Goal: Task Accomplishment & Management: Manage account settings

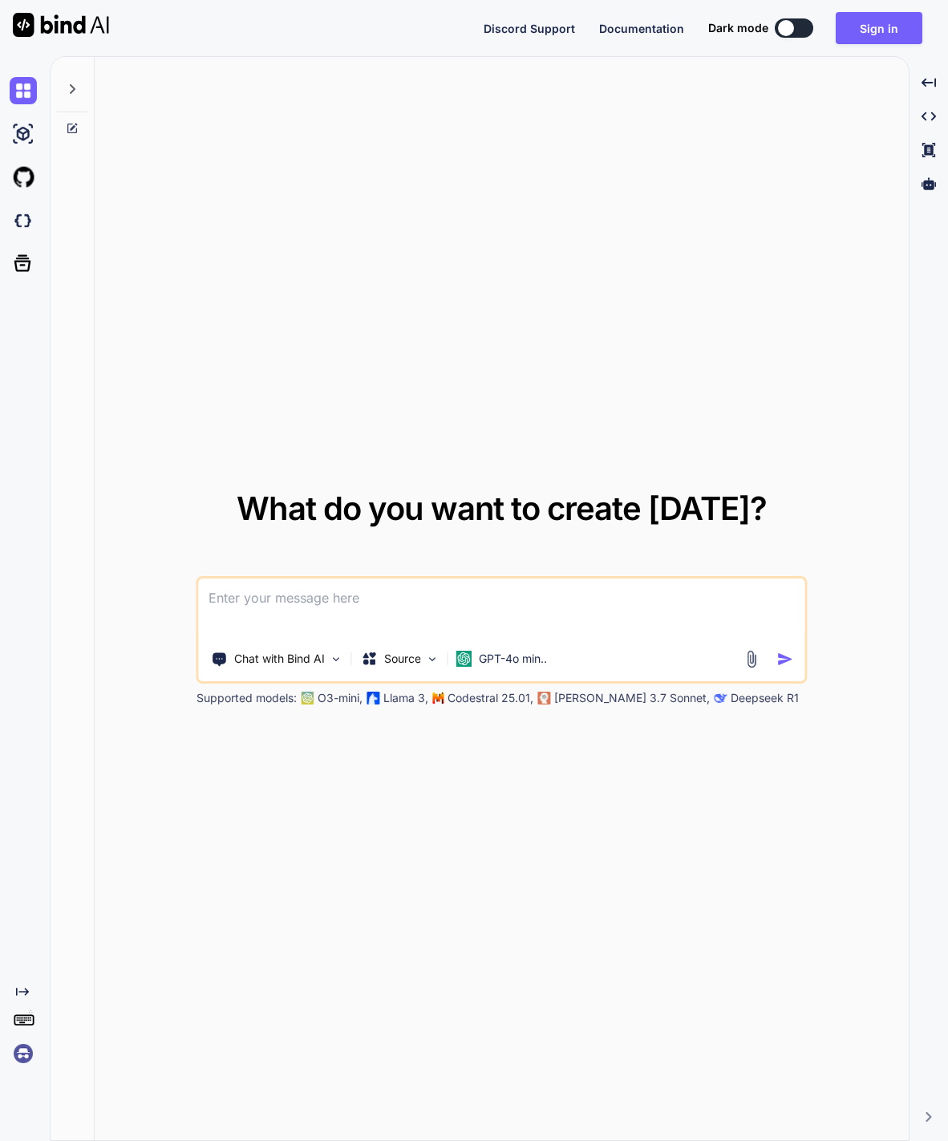
click at [890, 37] on button "Sign in" at bounding box center [879, 28] width 87 height 32
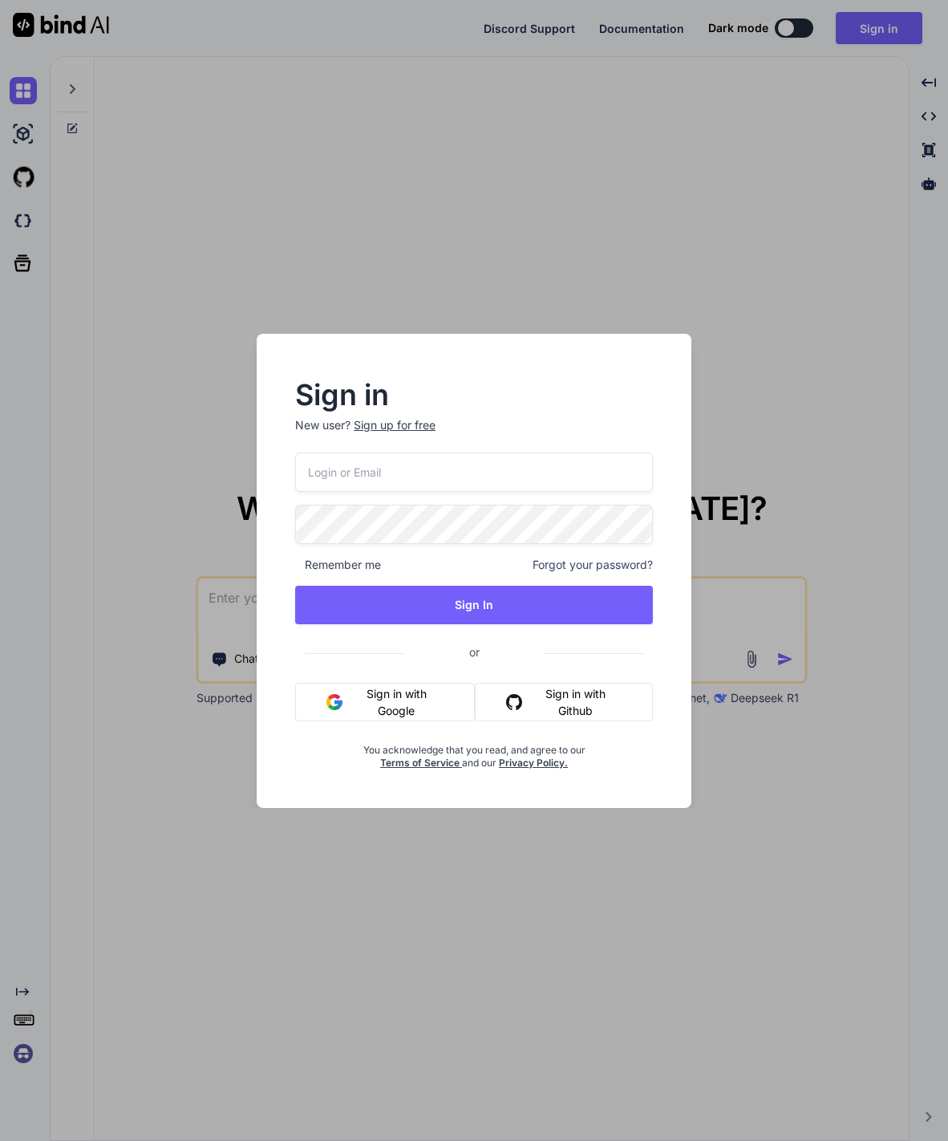
scroll to position [1, 0]
click at [587, 457] on input "email" at bounding box center [474, 471] width 358 height 39
type input "[EMAIL_ADDRESS][DOMAIN_NAME]"
click at [600, 606] on button "Sign In" at bounding box center [474, 605] width 358 height 39
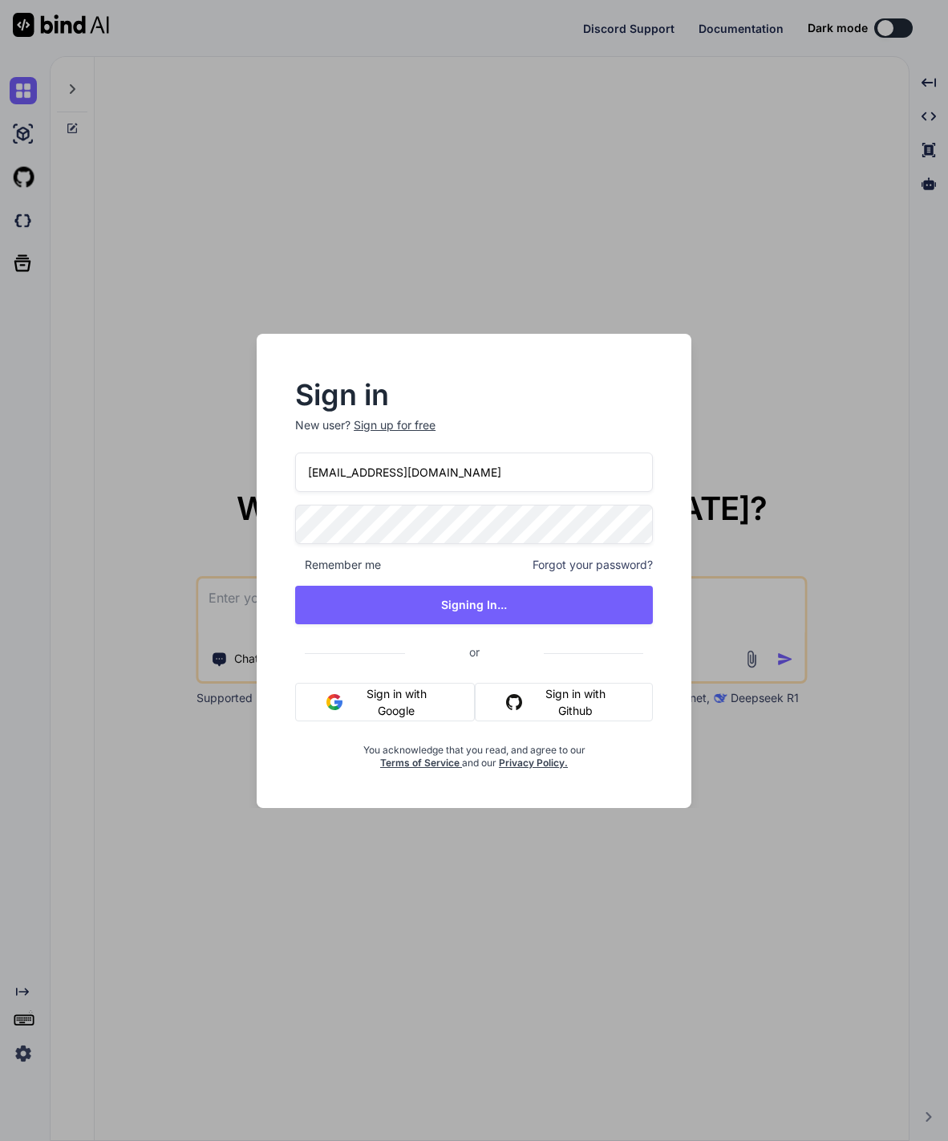
type textarea "x"
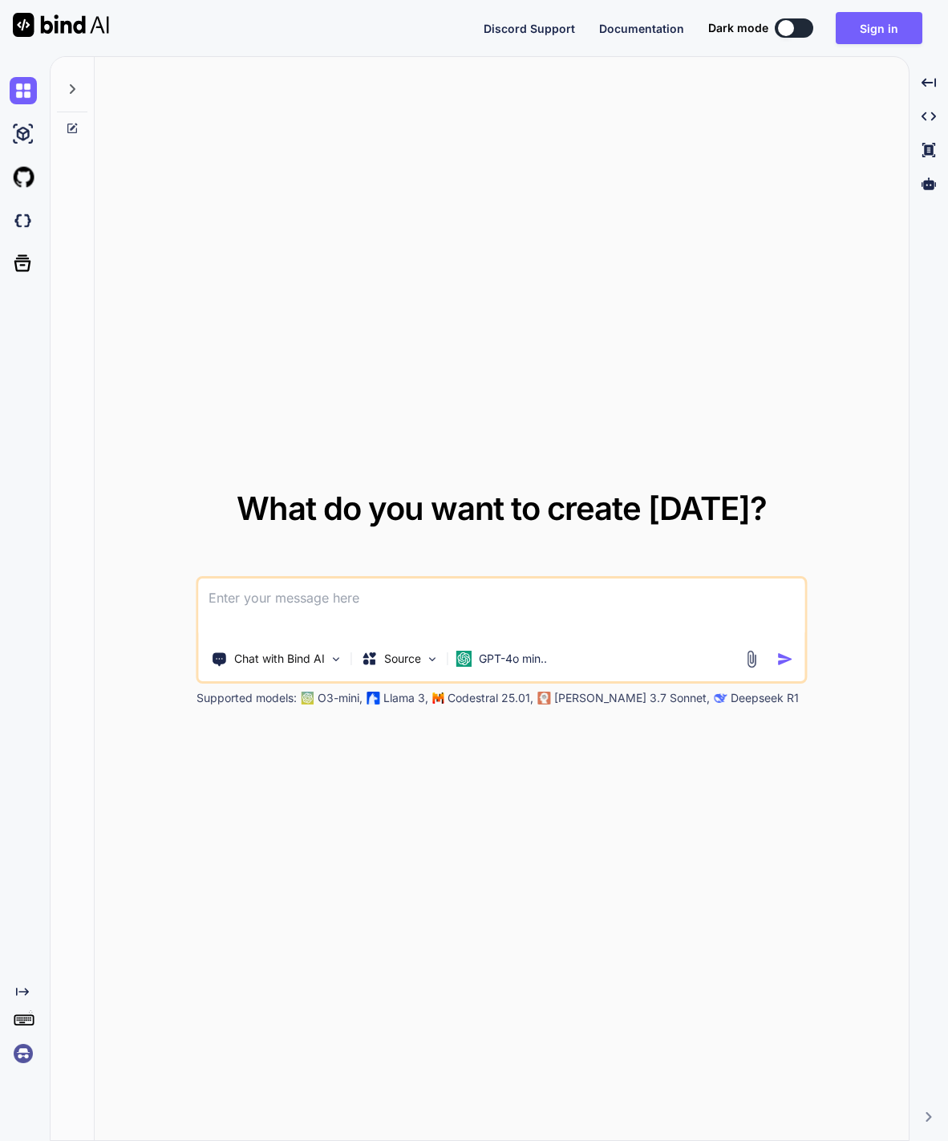
click at [898, 36] on button "Sign in" at bounding box center [879, 28] width 87 height 32
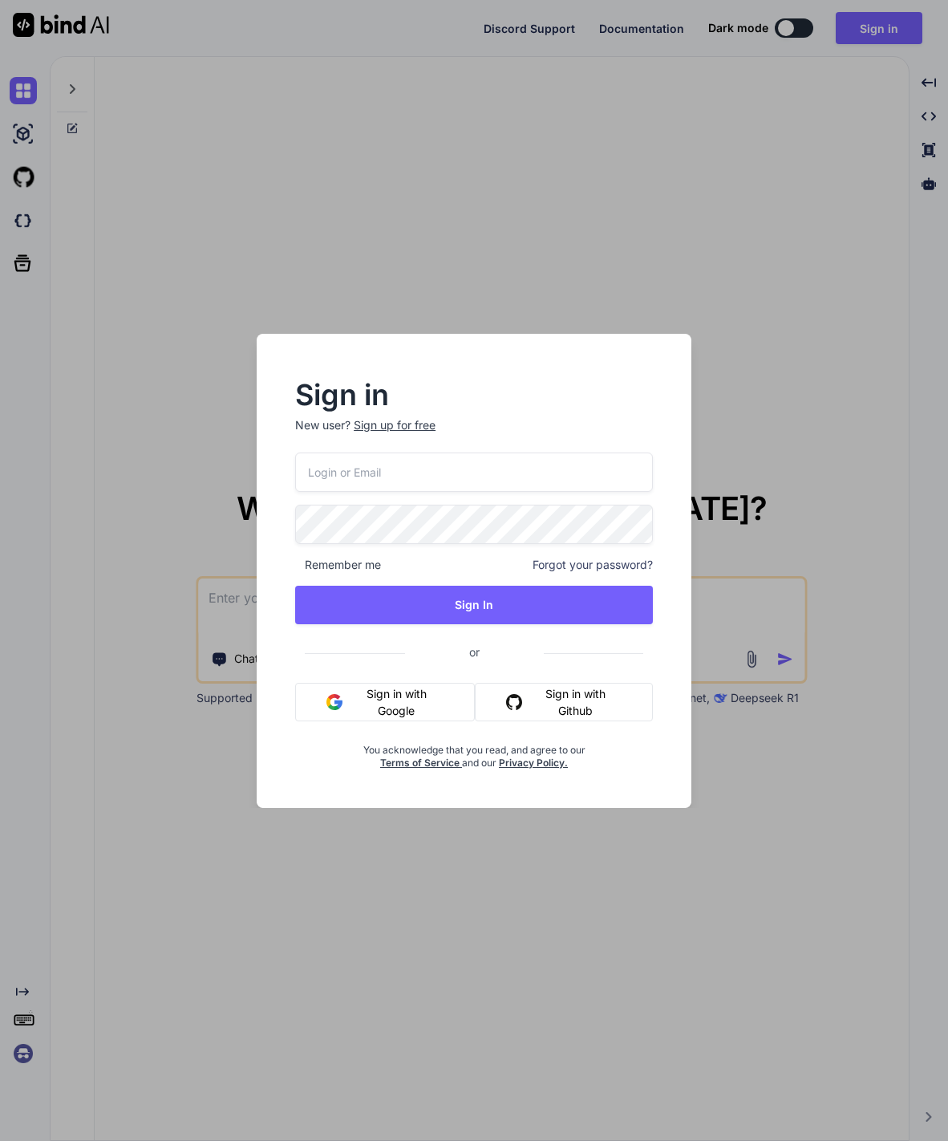
click at [525, 469] on input "email" at bounding box center [474, 471] width 358 height 39
type input "[EMAIL_ADDRESS][DOMAIN_NAME]"
click at [514, 591] on button "Sign In" at bounding box center [474, 605] width 358 height 39
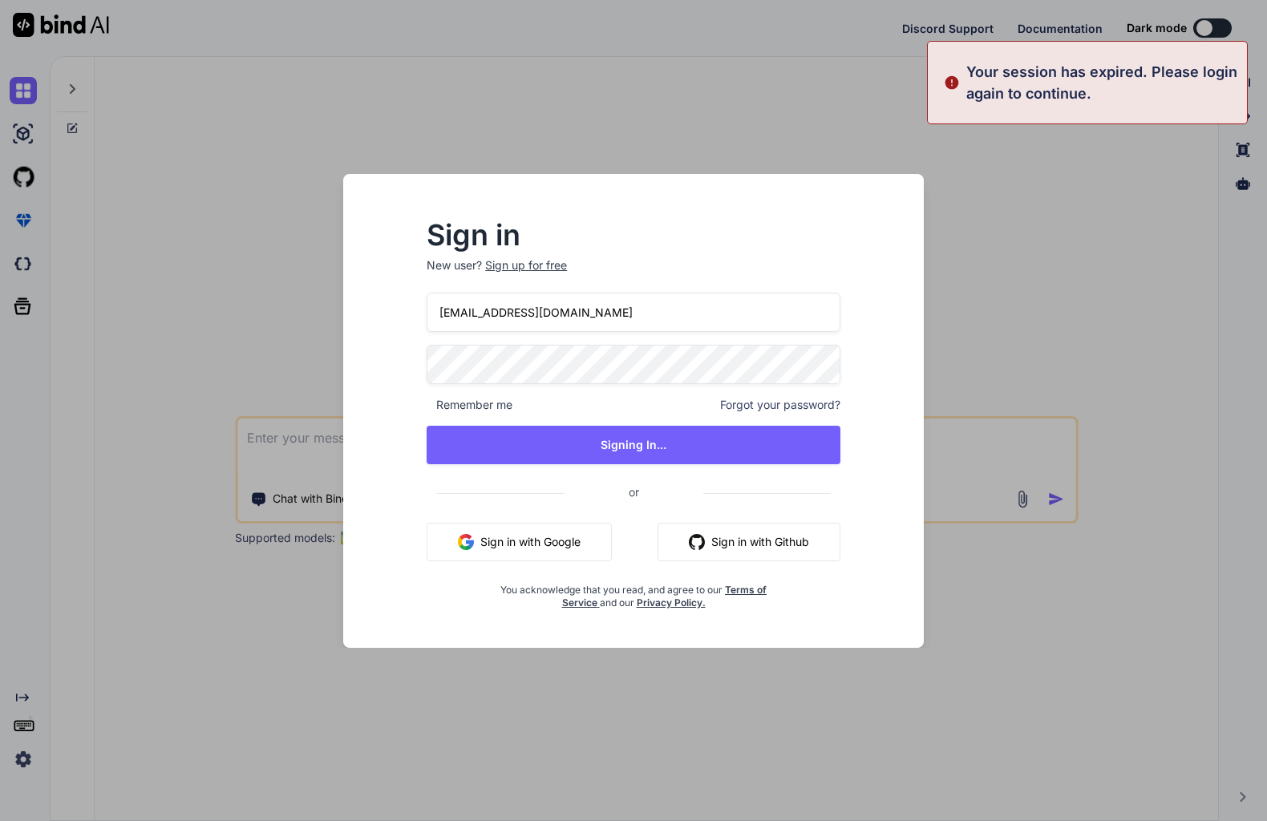
click at [947, 81] on p "Your session has expired. Please login again to continue." at bounding box center [1102, 82] width 271 height 43
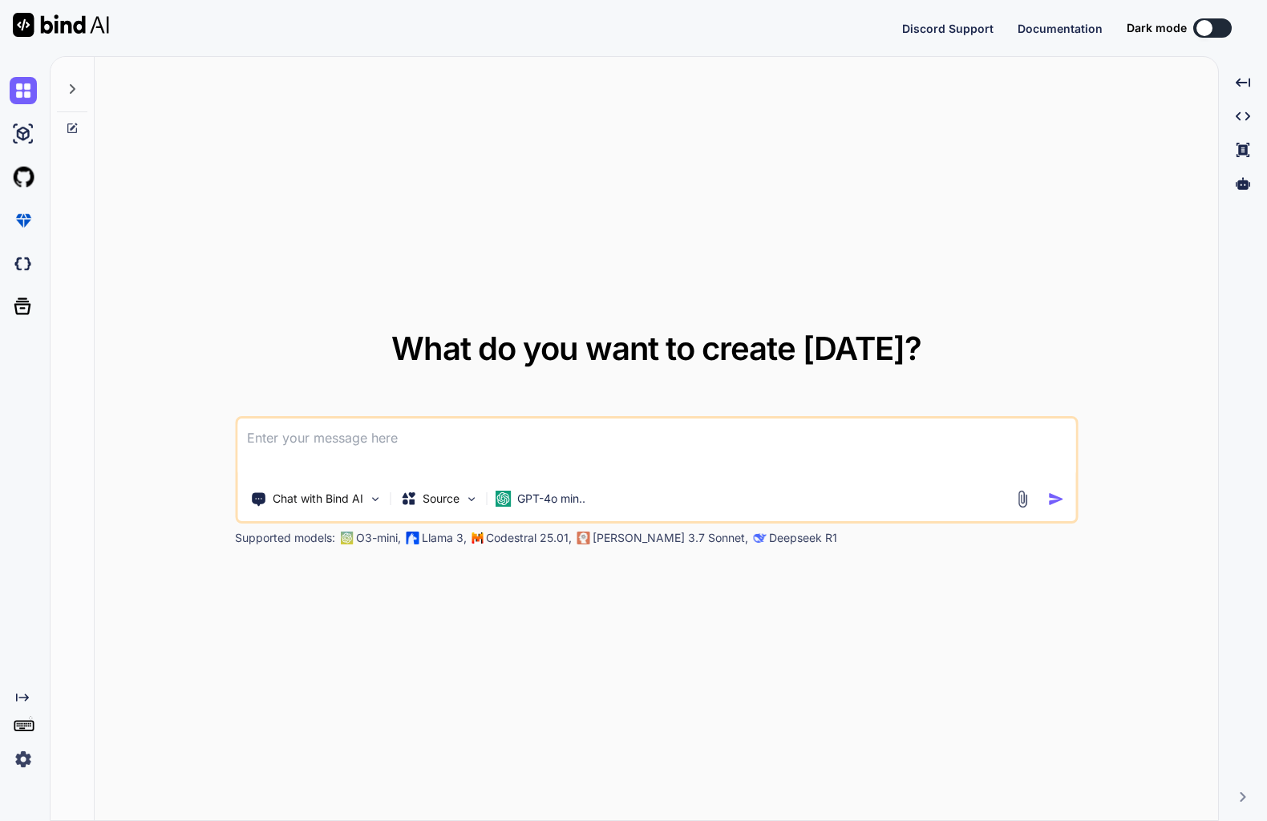
click at [14, 33] on img at bounding box center [61, 25] width 96 height 24
click at [30, 704] on div "Created with Pixso." at bounding box center [27, 697] width 34 height 13
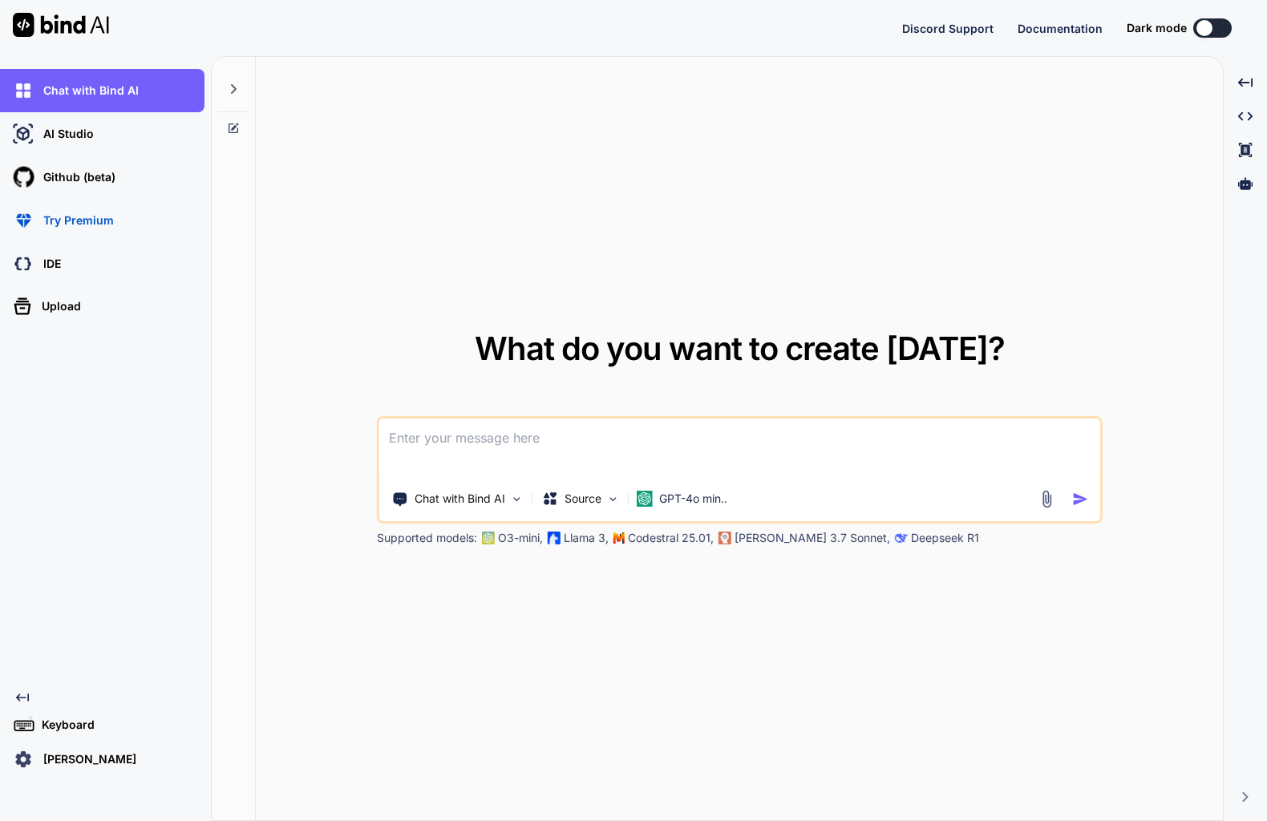
click at [36, 212] on img at bounding box center [23, 220] width 27 height 27
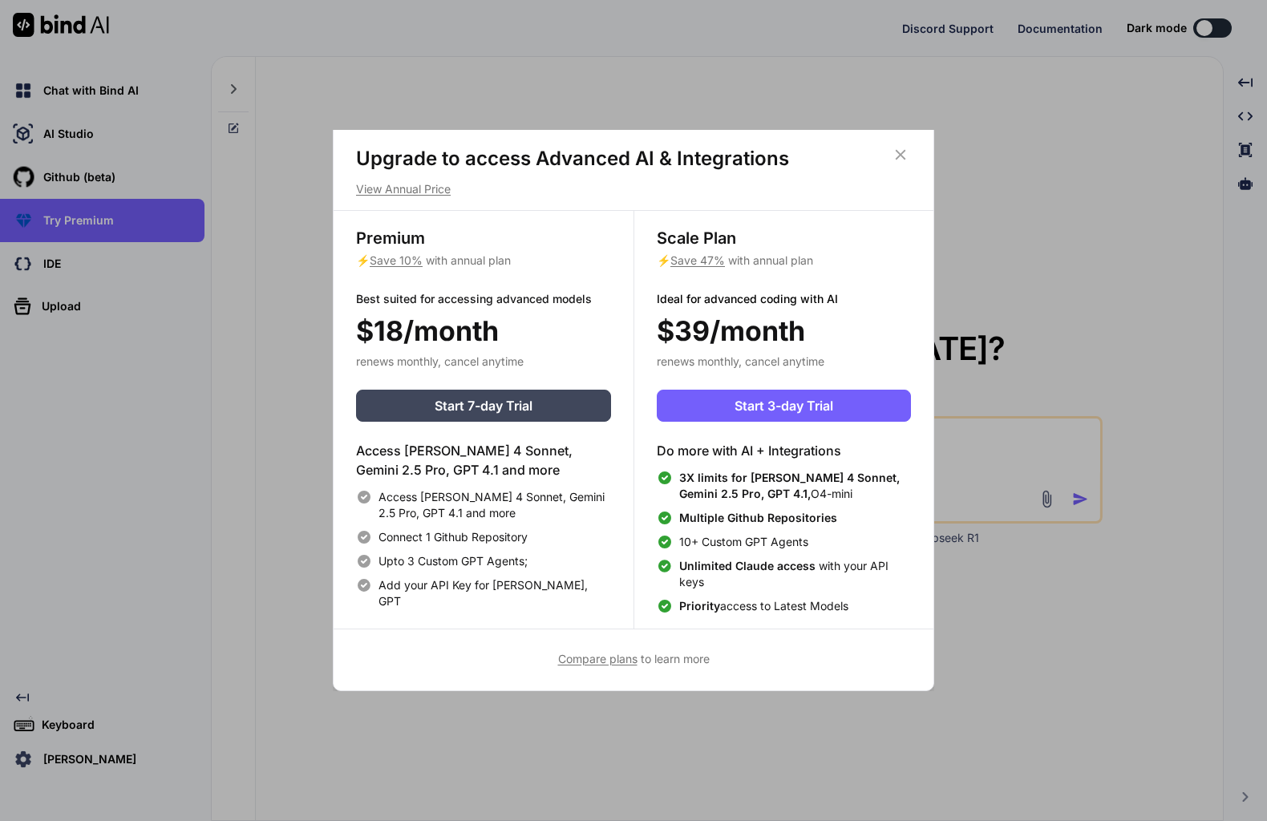
scroll to position [7, 0]
click at [440, 196] on p "View Annual Price" at bounding box center [633, 189] width 555 height 16
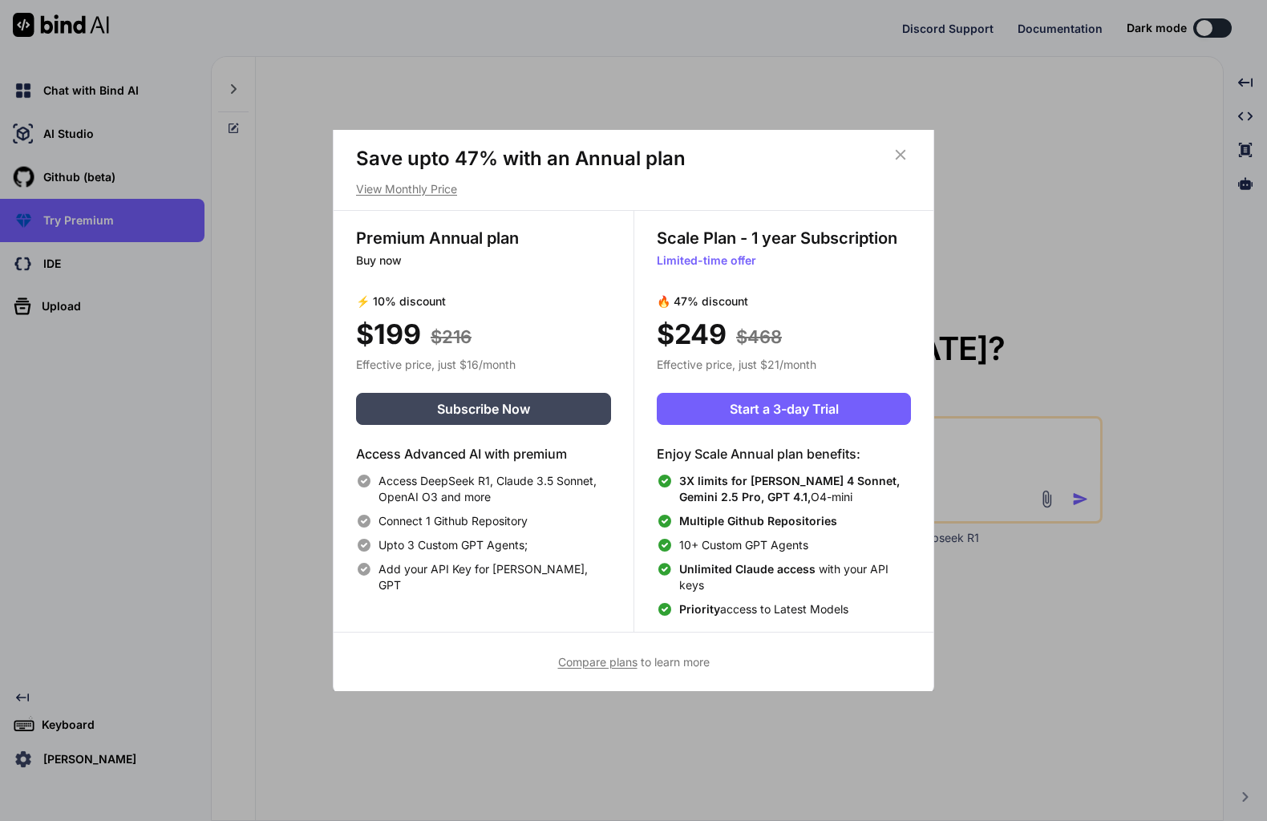
click at [904, 151] on icon at bounding box center [901, 155] width 10 height 10
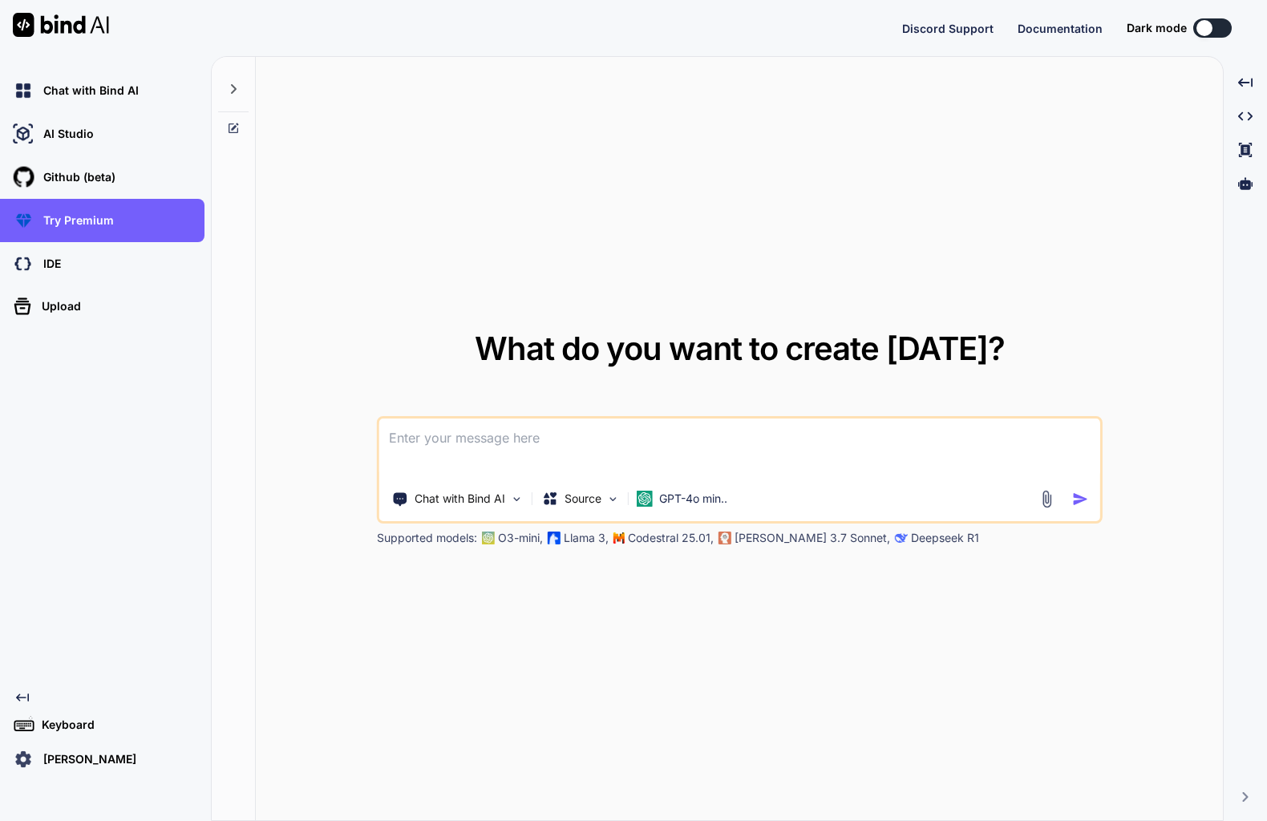
scroll to position [87, 0]
click at [127, 760] on div "[PERSON_NAME]" at bounding box center [107, 759] width 195 height 27
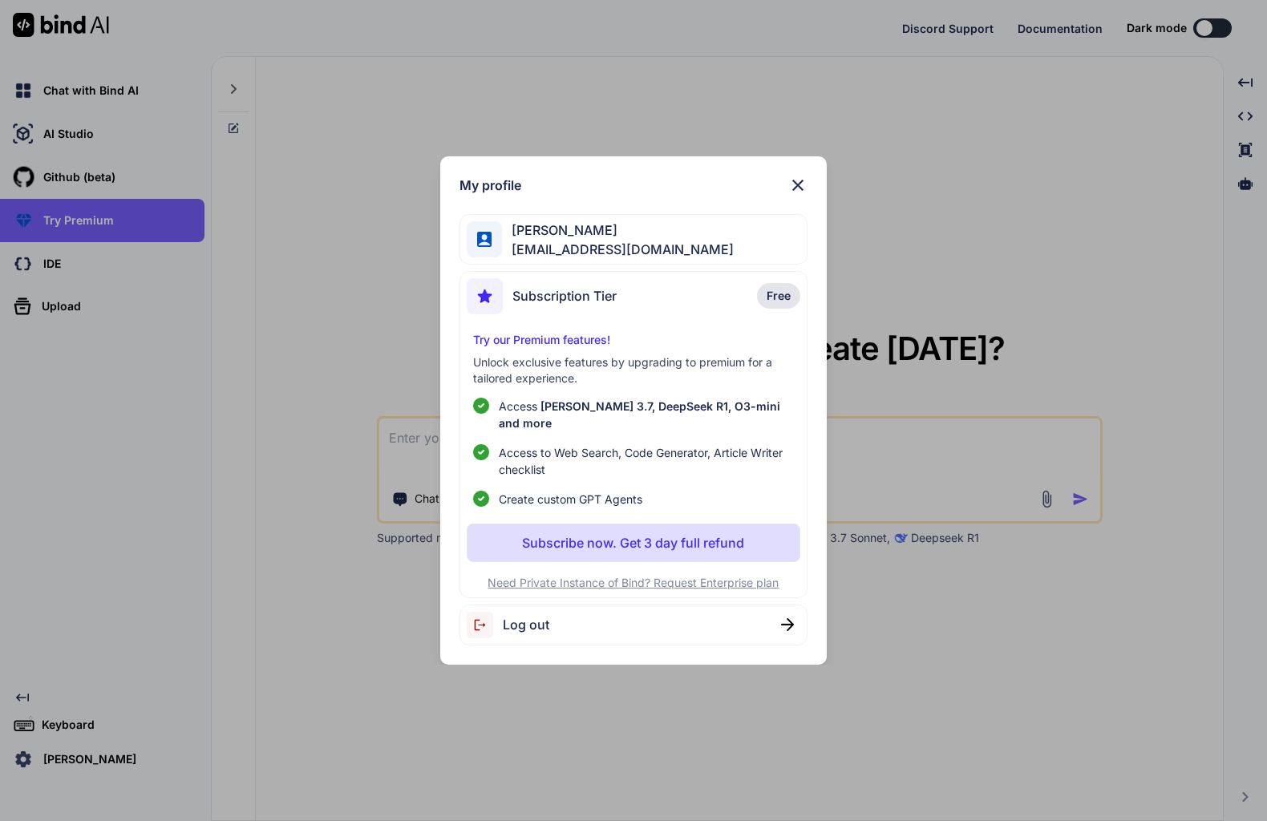
scroll to position [87, 0]
click at [770, 309] on p "Free" at bounding box center [778, 296] width 43 height 26
click at [737, 310] on div "Subscription Tier Free" at bounding box center [634, 299] width 334 height 43
click at [578, 301] on span "Subscription Tier" at bounding box center [565, 295] width 104 height 19
click at [492, 312] on img at bounding box center [485, 296] width 36 height 36
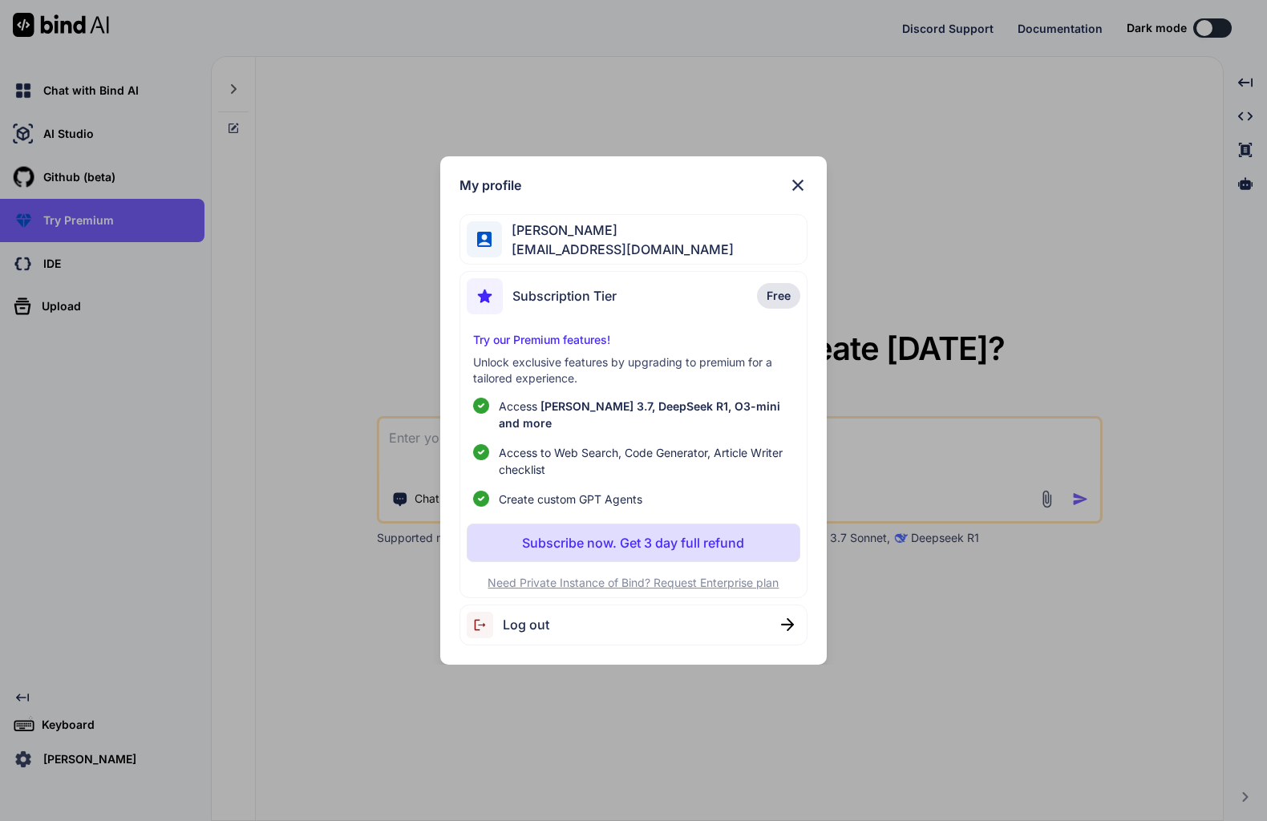
scroll to position [87, 0]
click at [788, 303] on span "Free" at bounding box center [779, 296] width 24 height 16
click at [793, 195] on img at bounding box center [797, 185] width 19 height 19
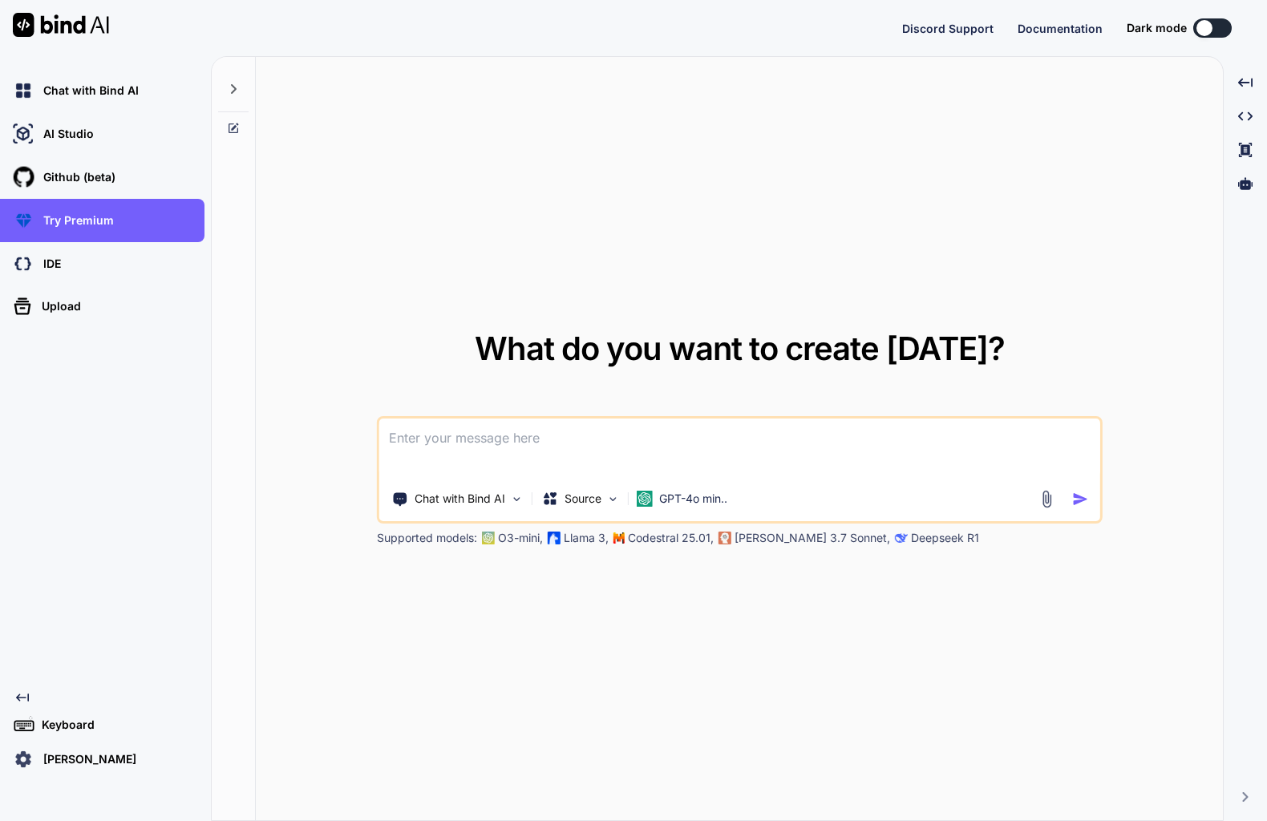
scroll to position [0, 0]
click at [947, 29] on span "Documentation" at bounding box center [1060, 29] width 85 height 14
click at [111, 768] on p "[PERSON_NAME]" at bounding box center [86, 760] width 99 height 16
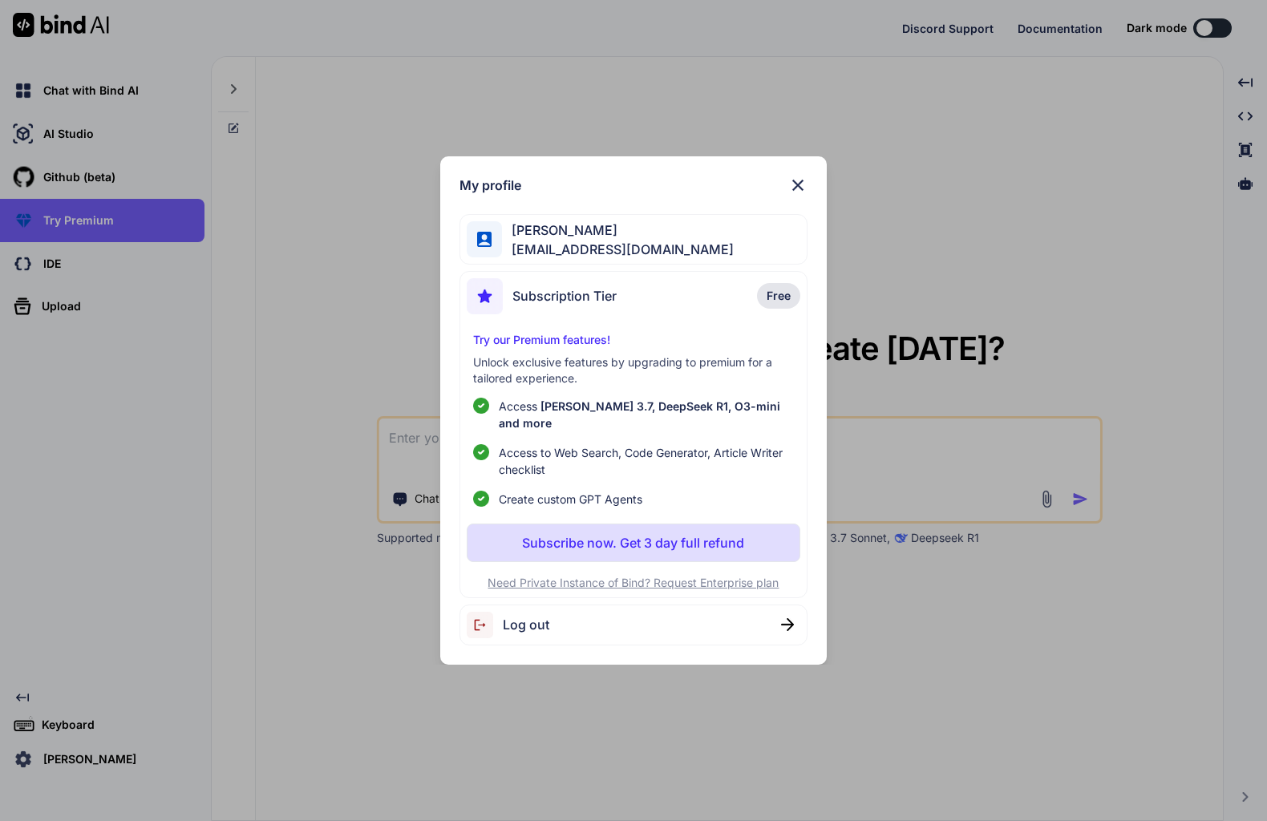
scroll to position [0, 0]
click at [807, 195] on img at bounding box center [797, 185] width 19 height 19
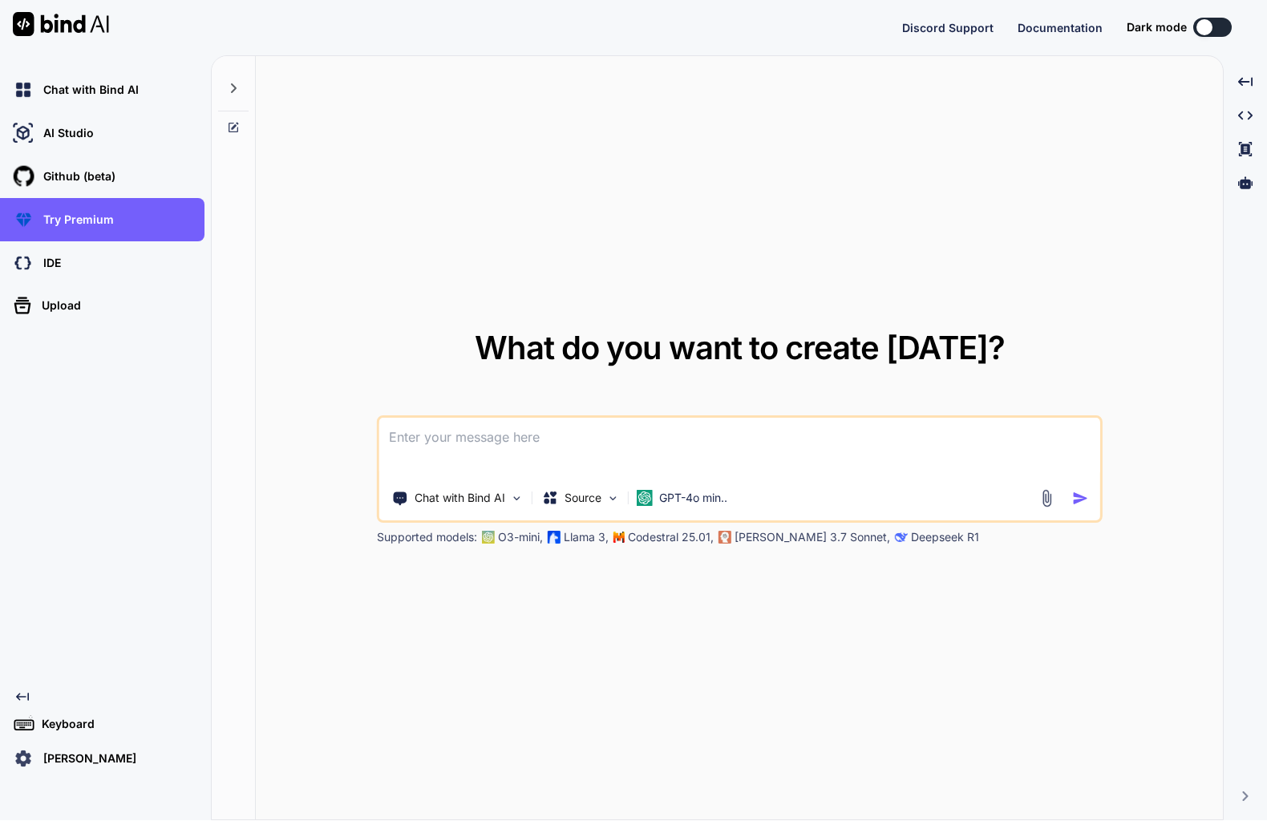
scroll to position [87, 0]
type textarea "x"
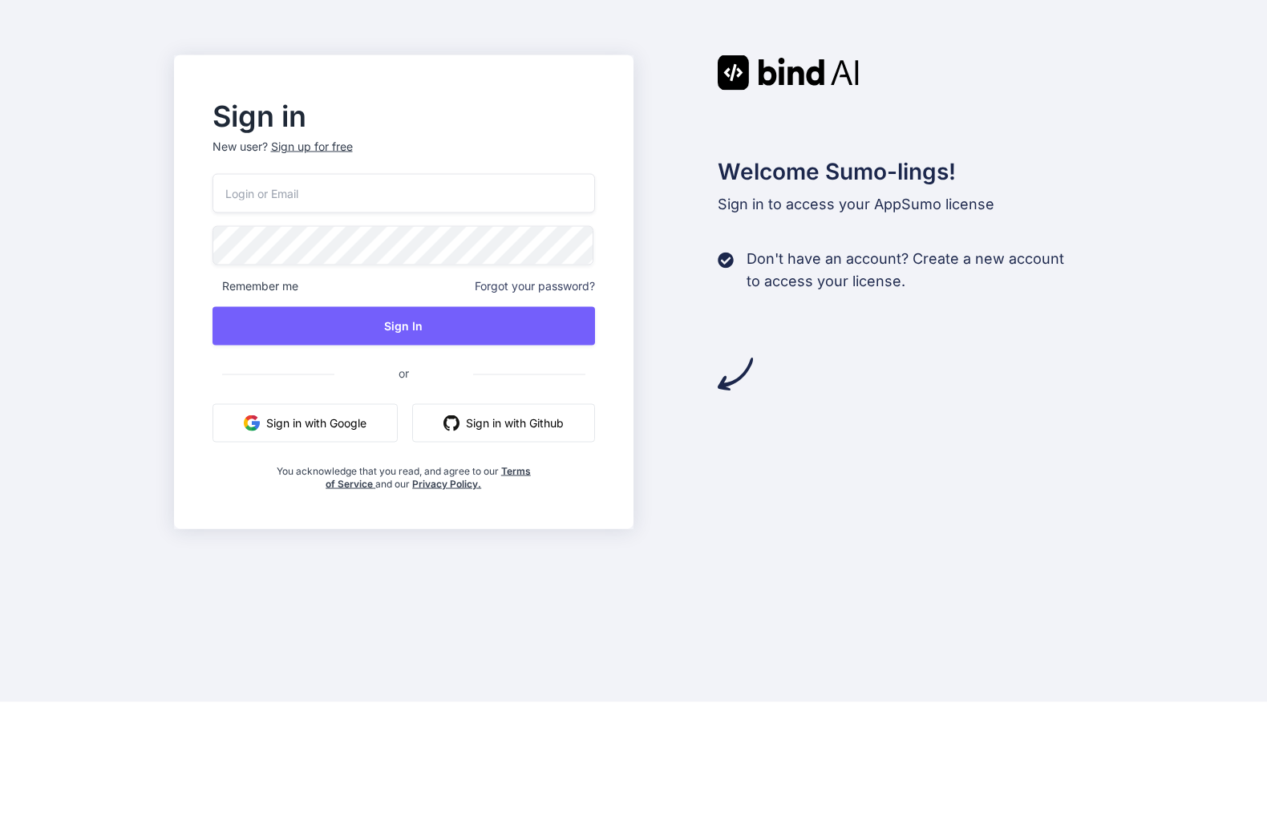
scroll to position [87, 0]
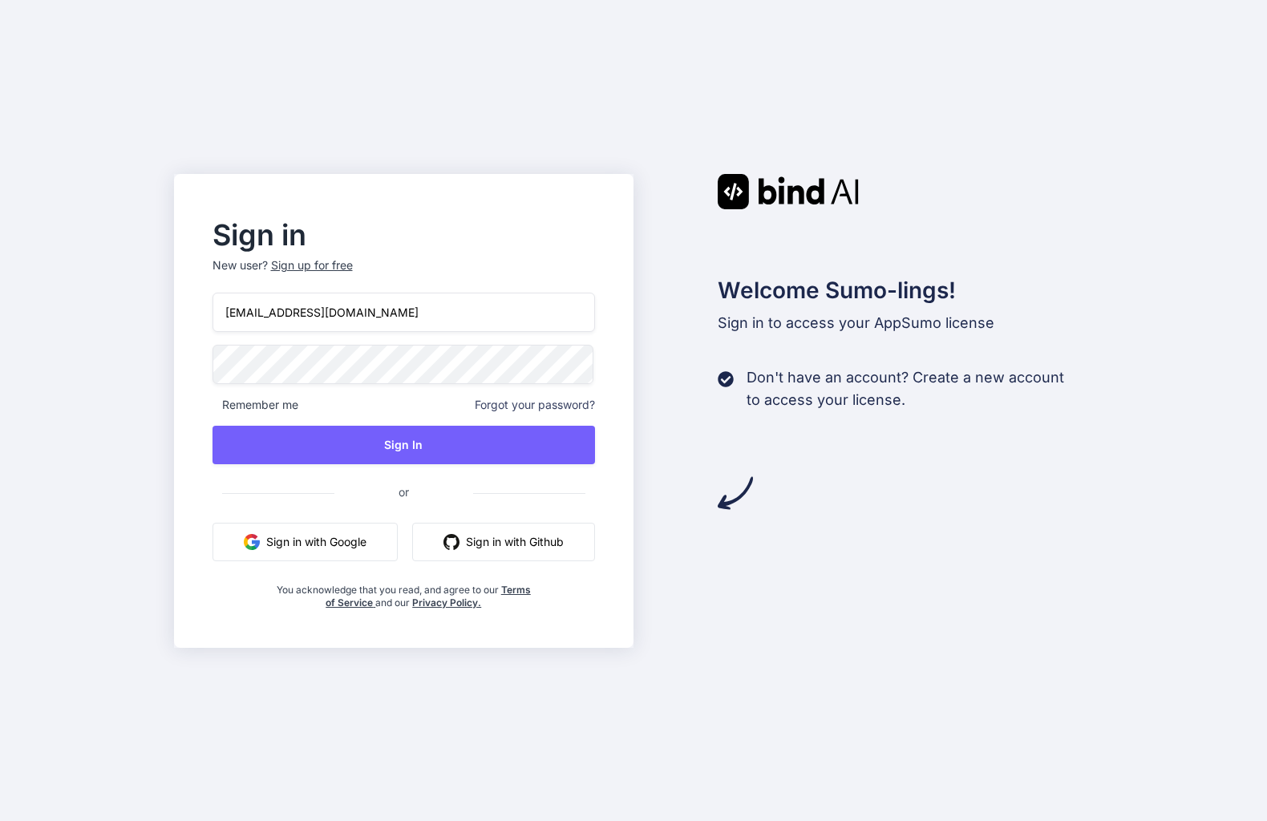
type input "[EMAIL_ADDRESS][DOMAIN_NAME]"
click at [559, 426] on button "Sign In" at bounding box center [404, 445] width 383 height 39
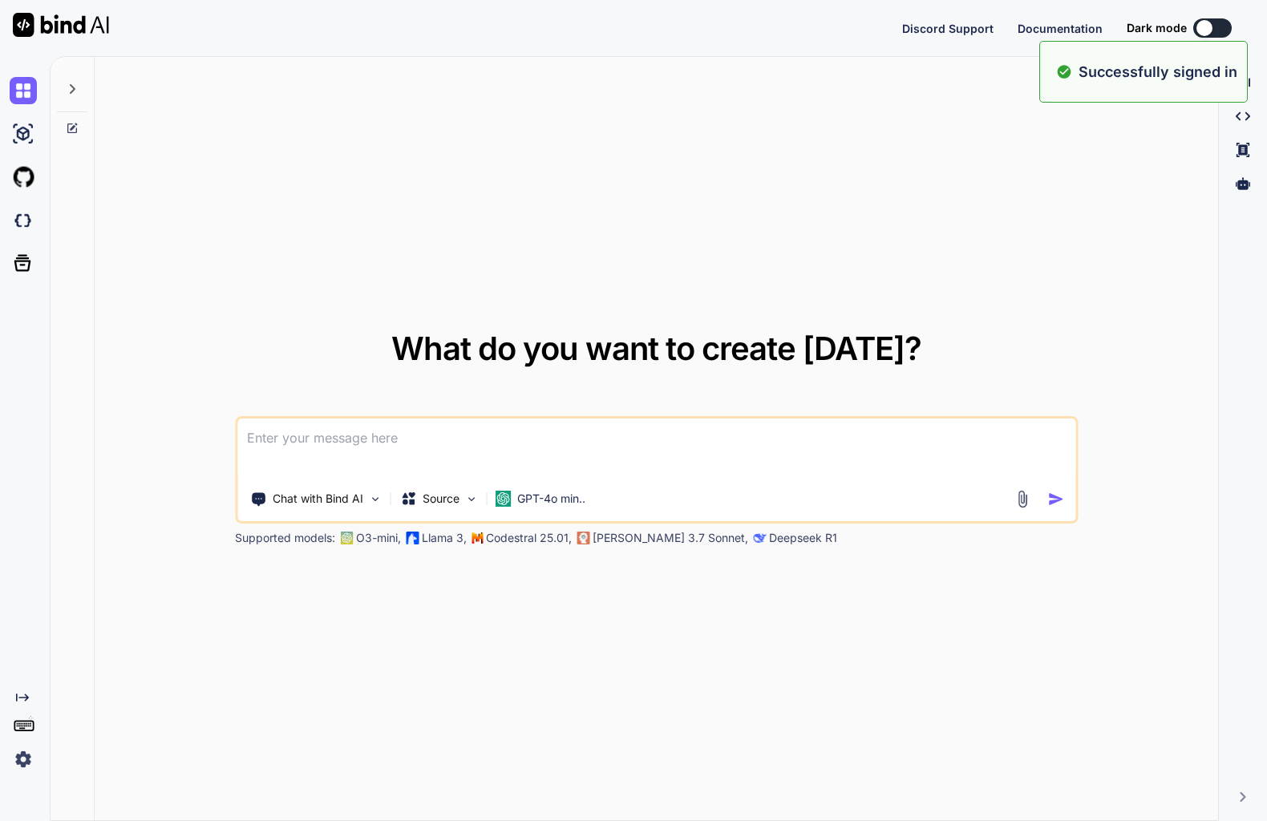
scroll to position [87, 0]
click at [36, 755] on img at bounding box center [23, 759] width 27 height 27
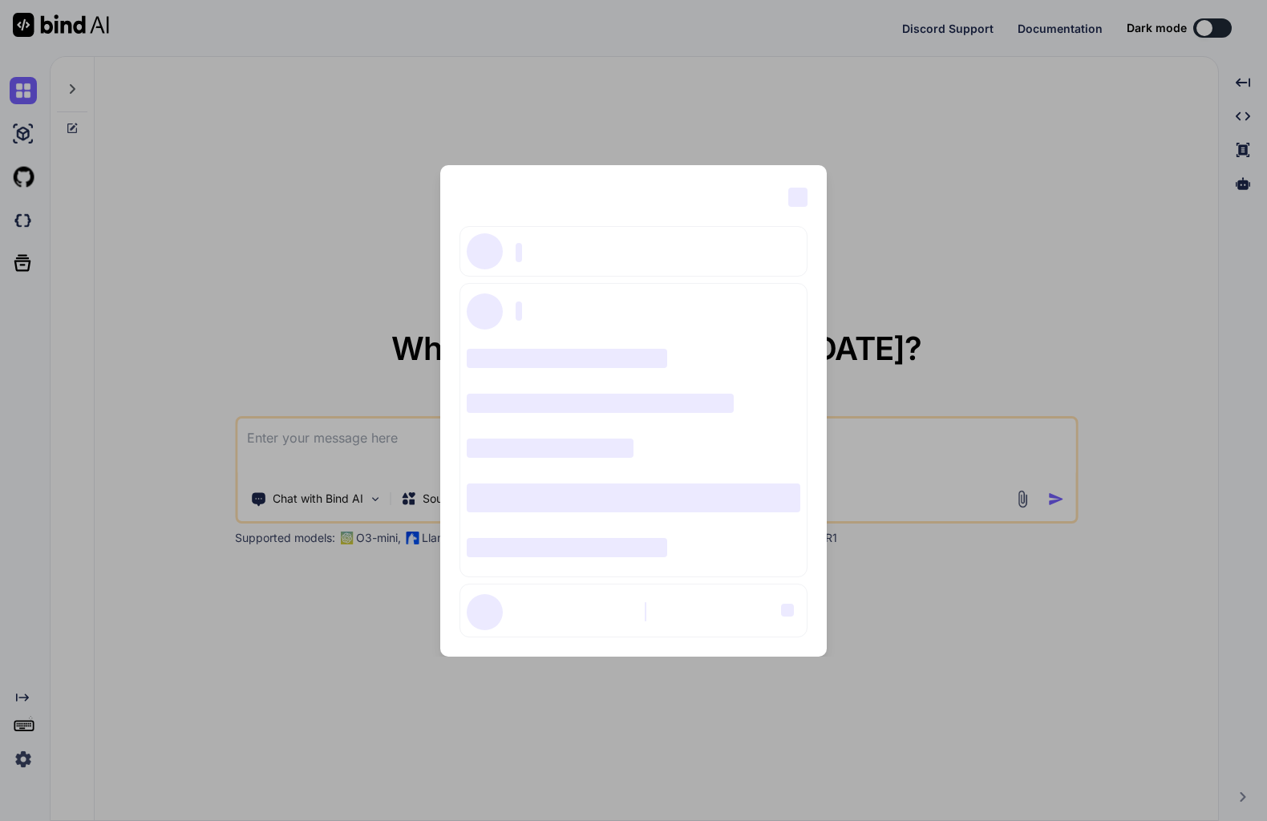
type textarea "x"
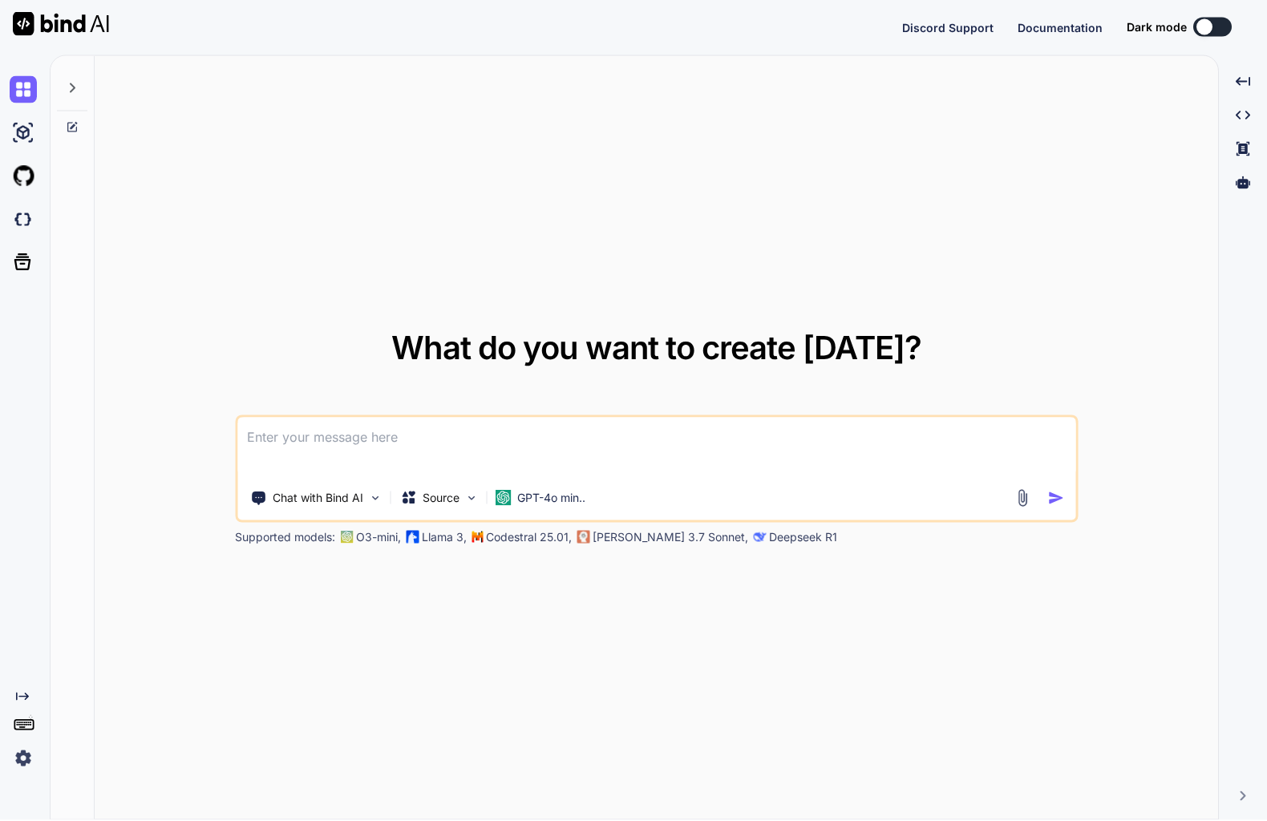
scroll to position [1, 0]
click at [26, 773] on img at bounding box center [23, 759] width 27 height 27
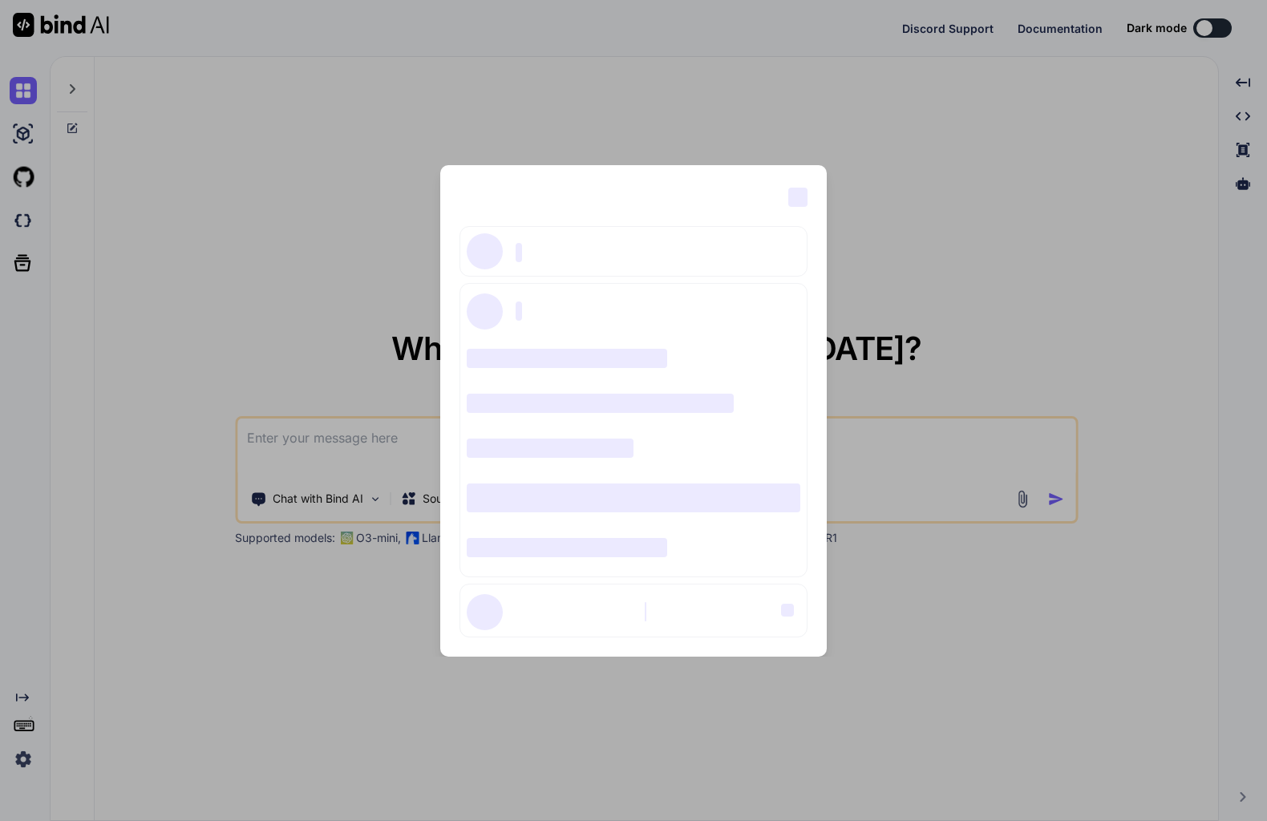
scroll to position [86, 0]
click at [32, 689] on div "‌ ‌ ‌ ‌ ‌ ‌ ‌ ‌ ‌ ‌ ‌ ‌ ‌ ‌ ‌" at bounding box center [633, 410] width 1267 height 821
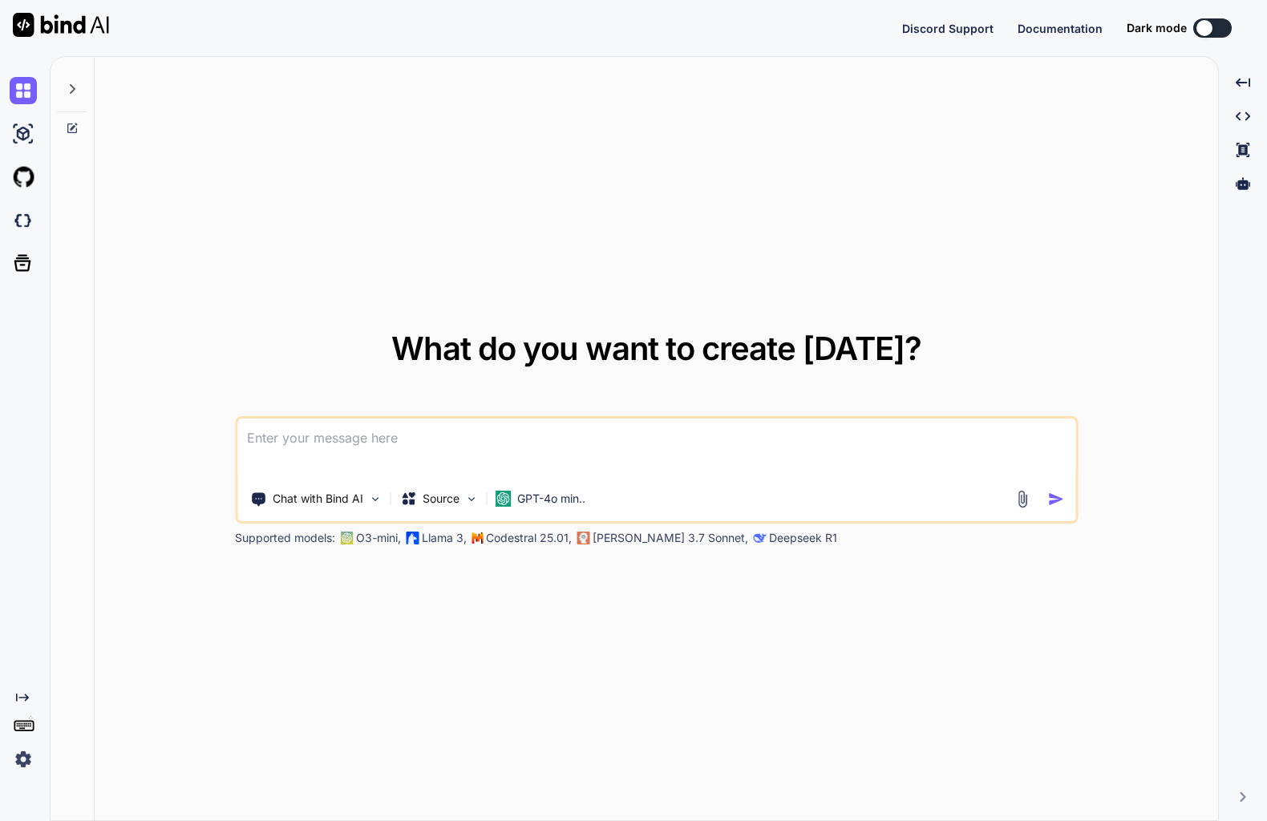
click at [31, 691] on div "Created with Pixso." at bounding box center [27, 697] width 34 height 13
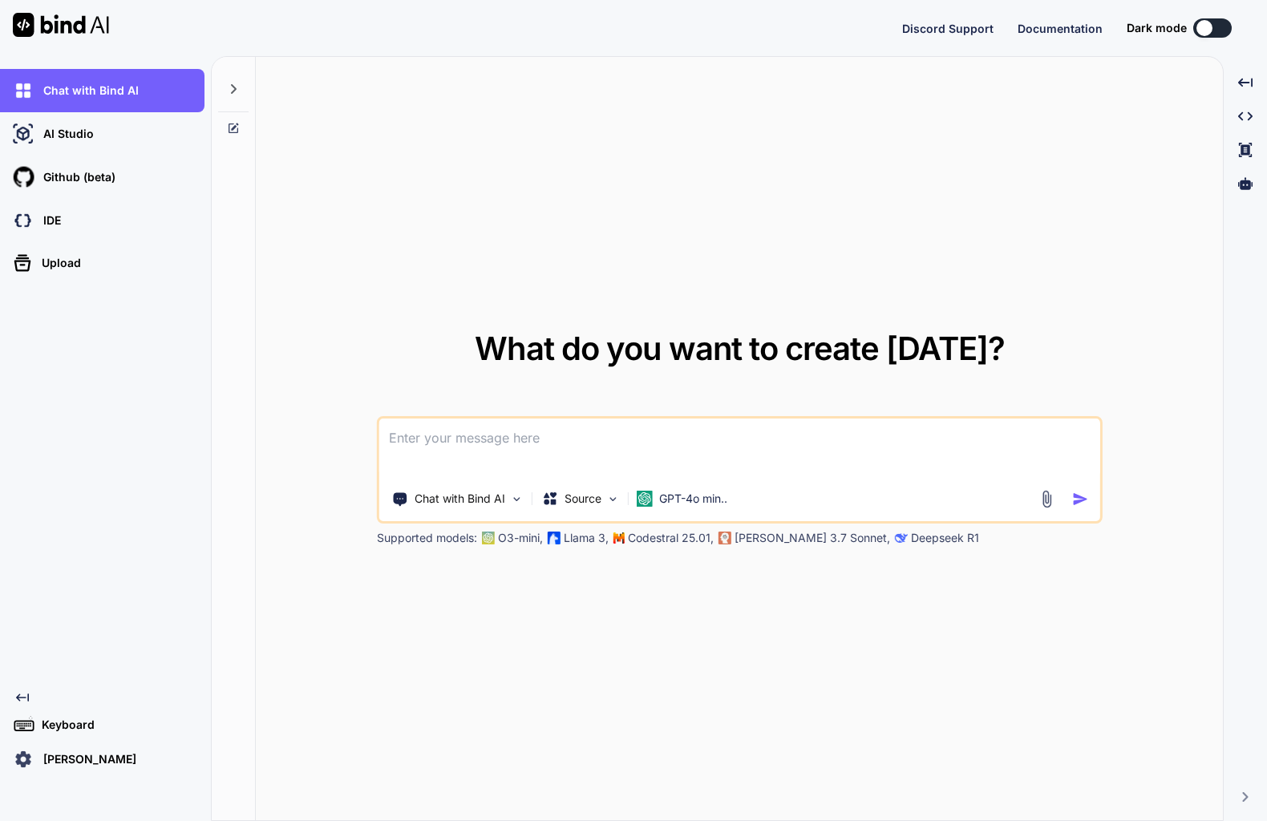
click at [105, 753] on p "[PERSON_NAME]" at bounding box center [86, 760] width 99 height 16
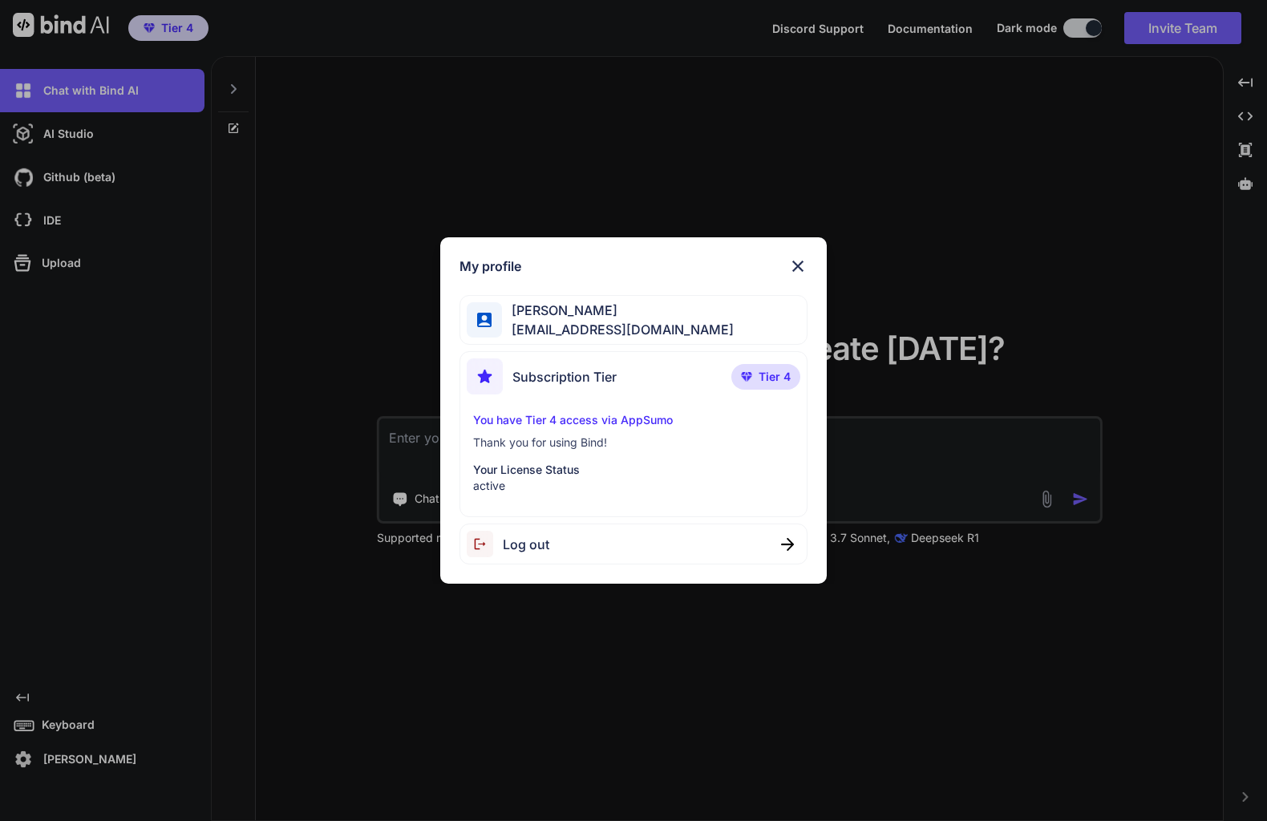
scroll to position [0, 0]
click at [618, 448] on p "Thank you for using Bind!" at bounding box center [634, 443] width 322 height 16
click at [642, 411] on div "Subscription Tier Tier 4 You have Tier 4 access via AppSumo Thank you for using…" at bounding box center [634, 434] width 349 height 166
click at [796, 263] on img at bounding box center [797, 266] width 19 height 19
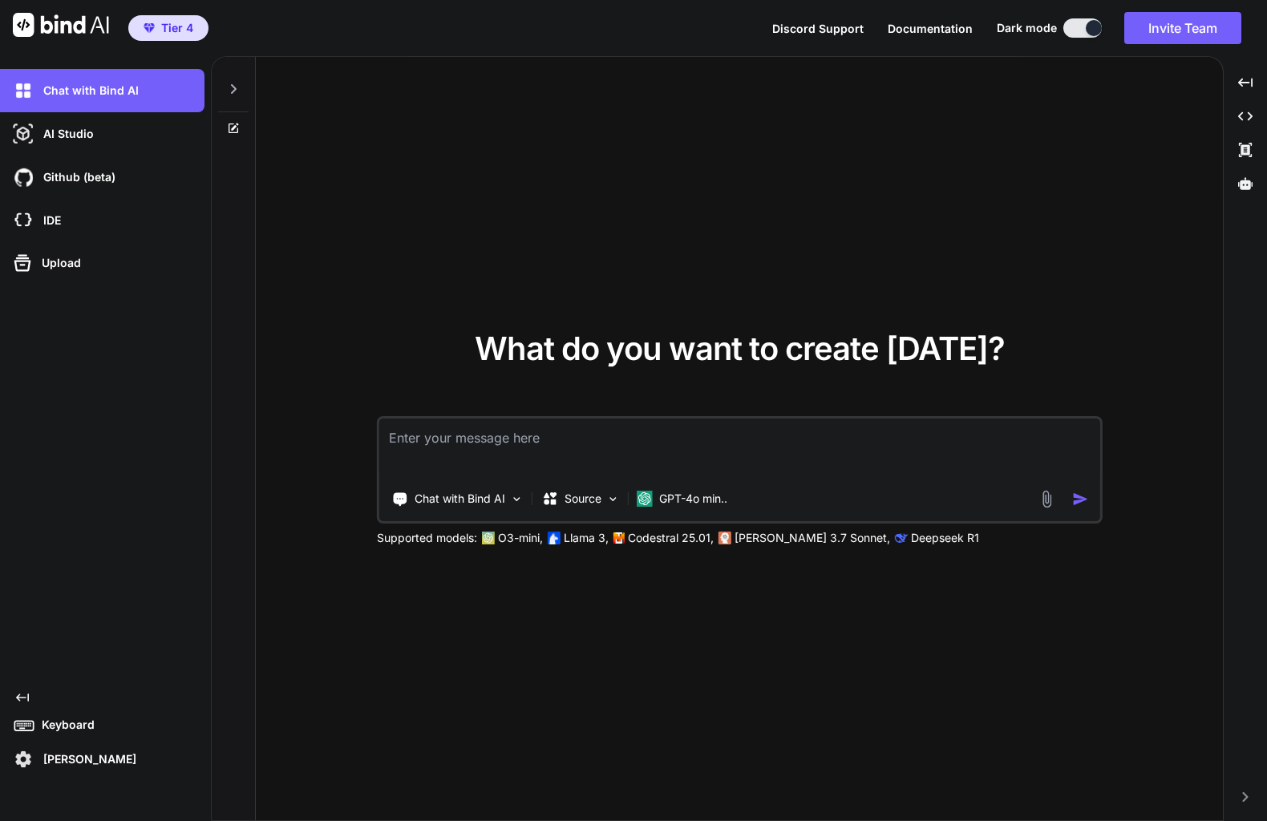
click at [68, 137] on p "AI Studio" at bounding box center [65, 134] width 57 height 16
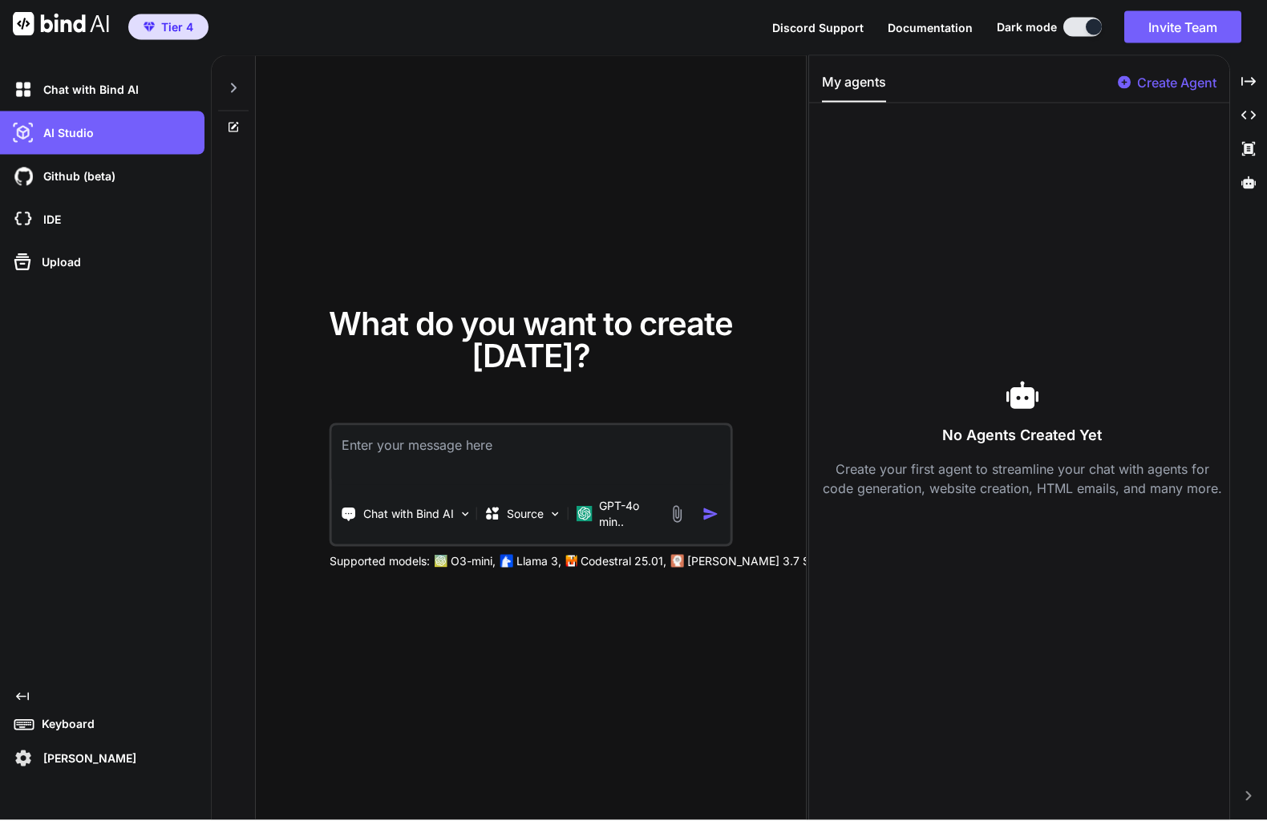
scroll to position [1, 0]
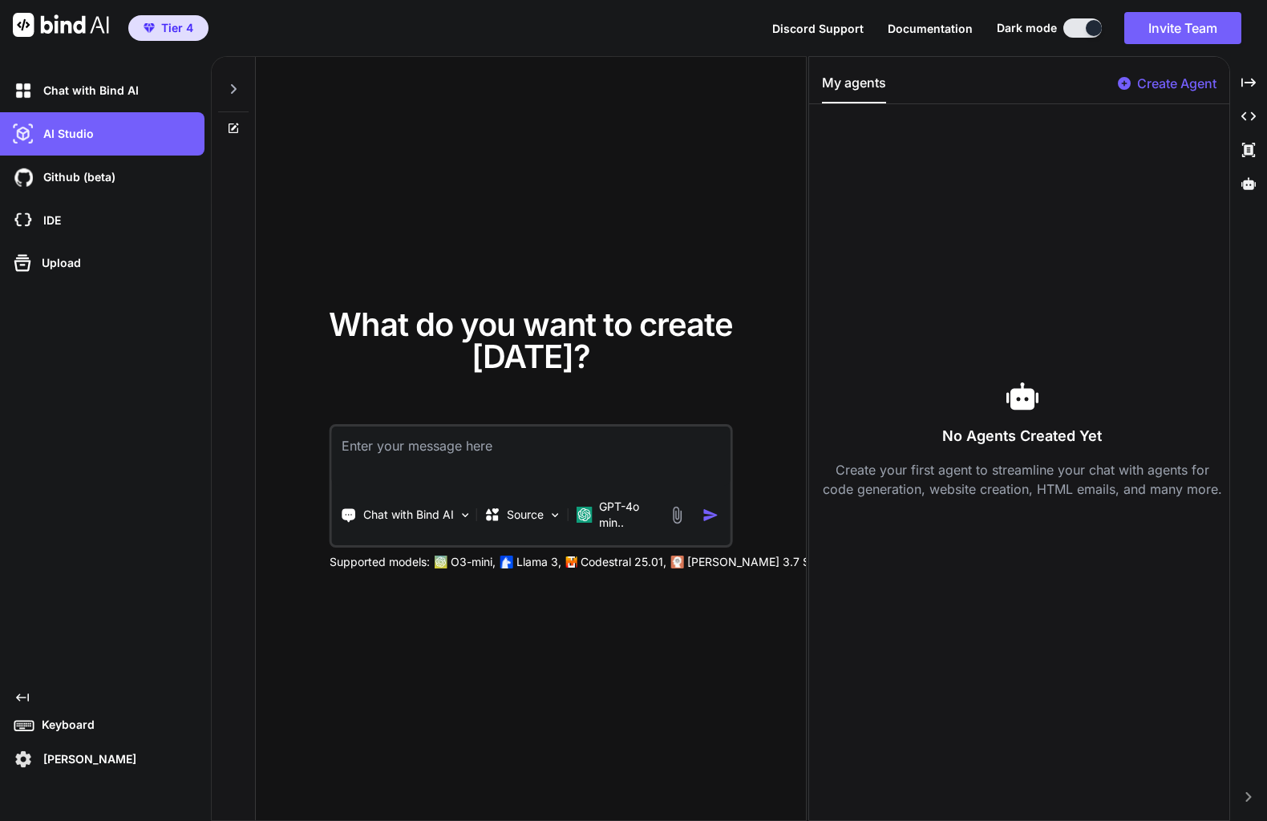
click at [55, 172] on p "Github (beta)" at bounding box center [76, 177] width 79 height 16
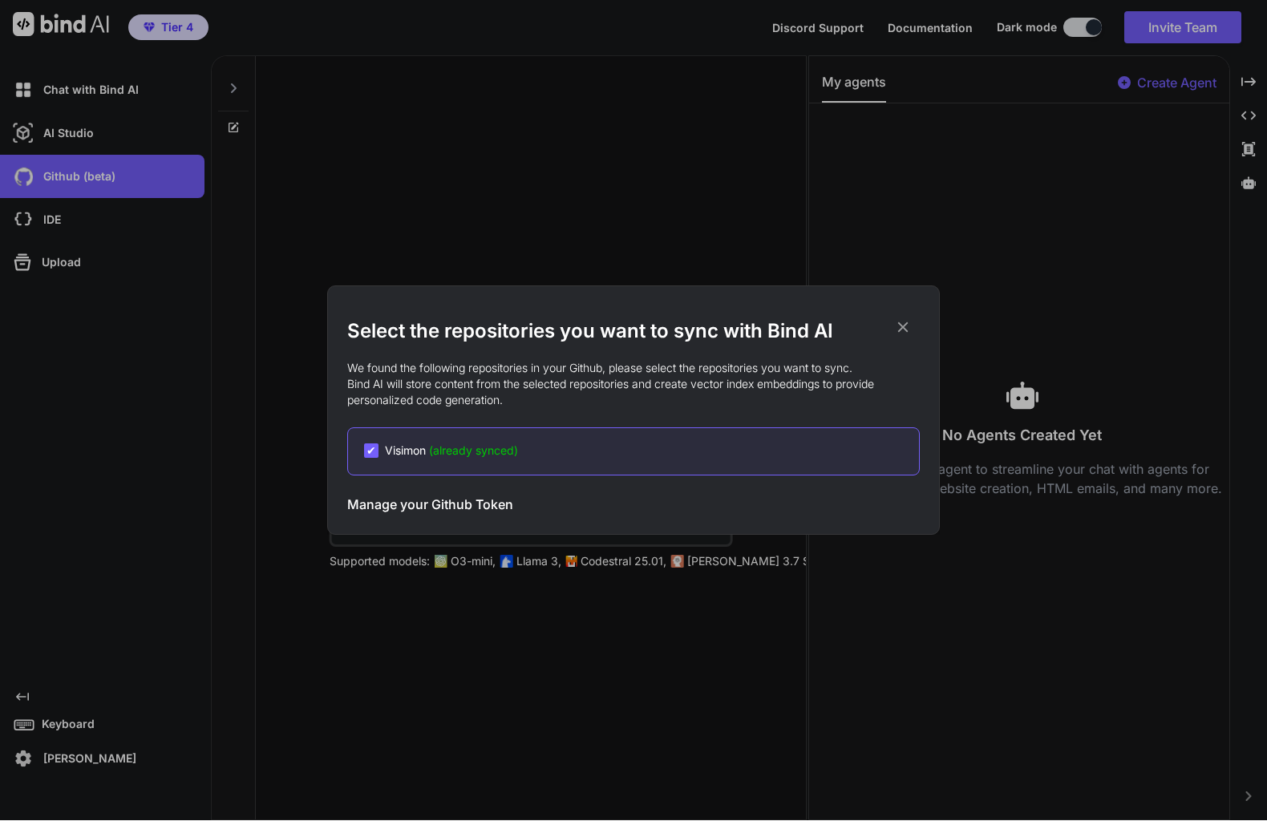
click at [903, 333] on icon at bounding box center [903, 327] width 10 height 10
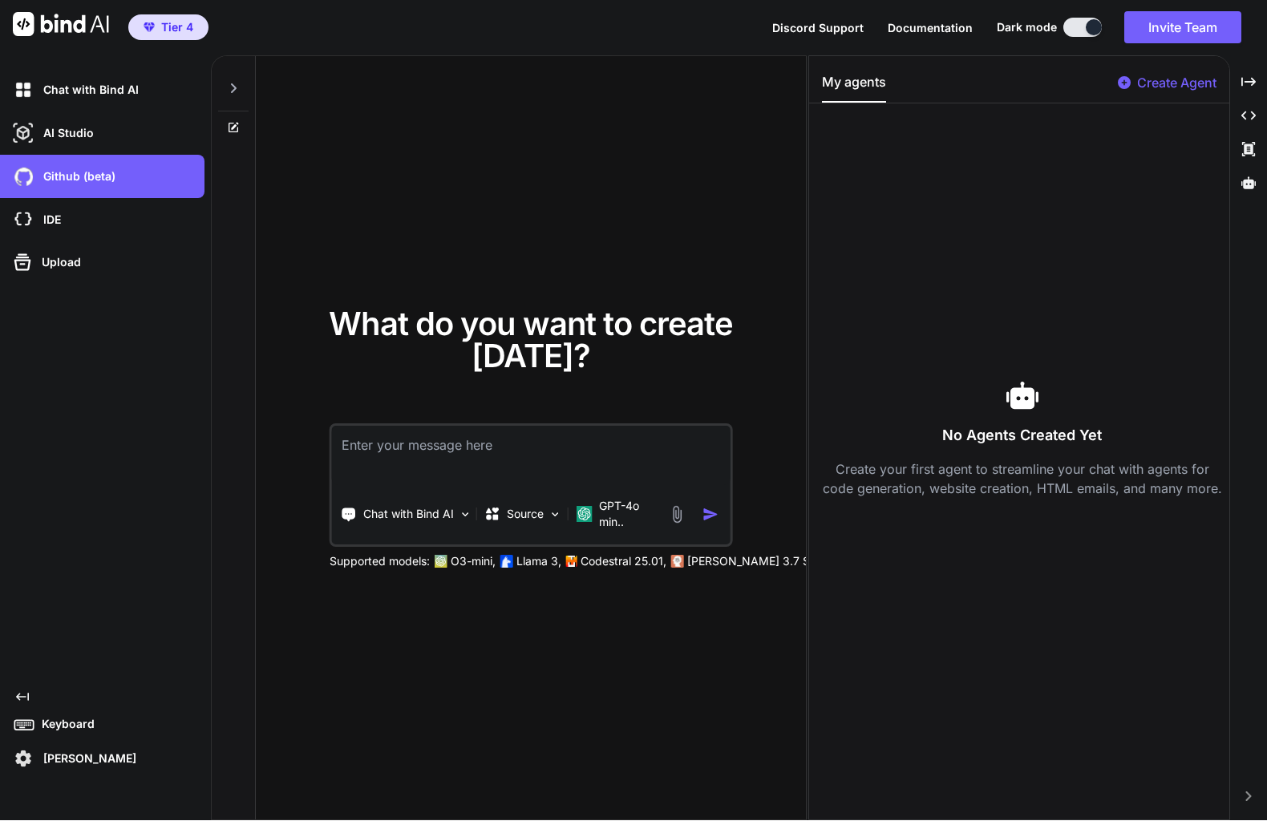
click at [55, 221] on p "IDE" at bounding box center [49, 221] width 24 height 16
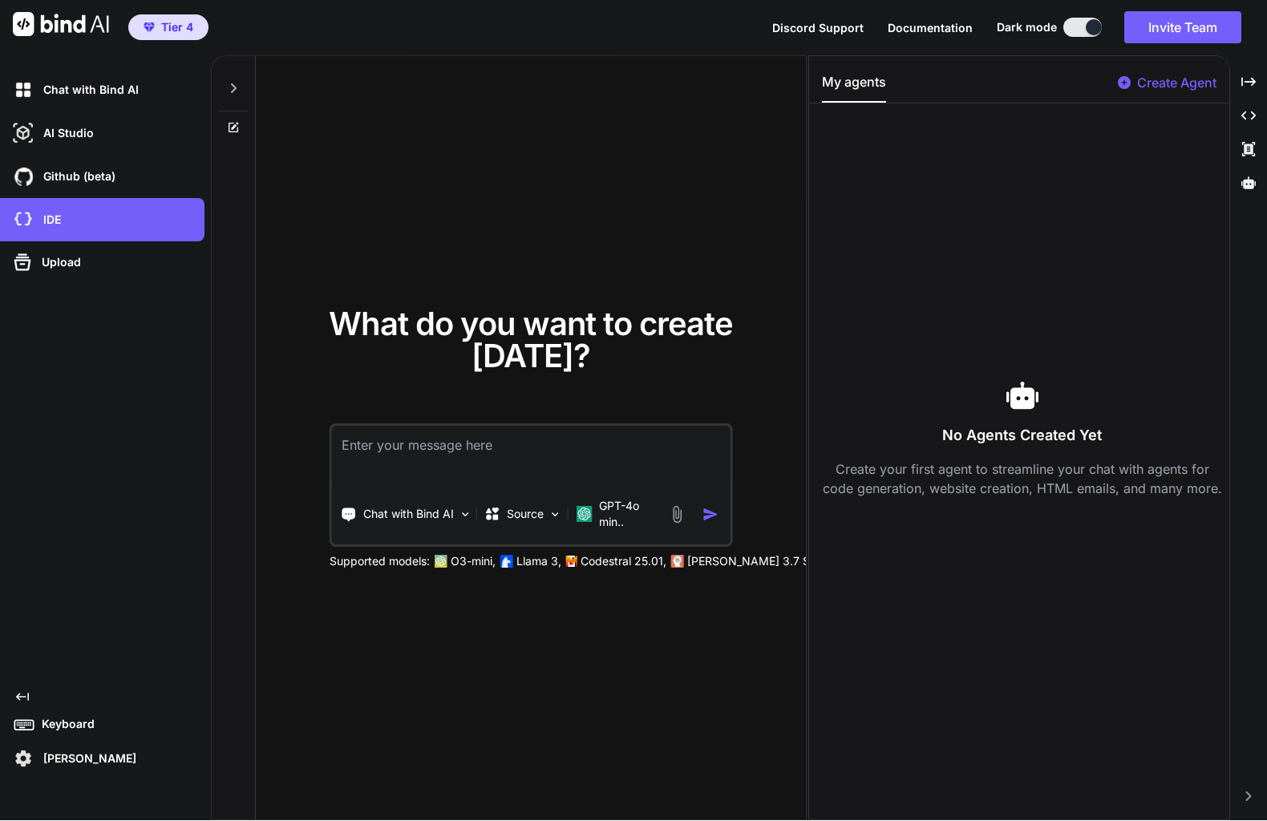
type textarea "x"
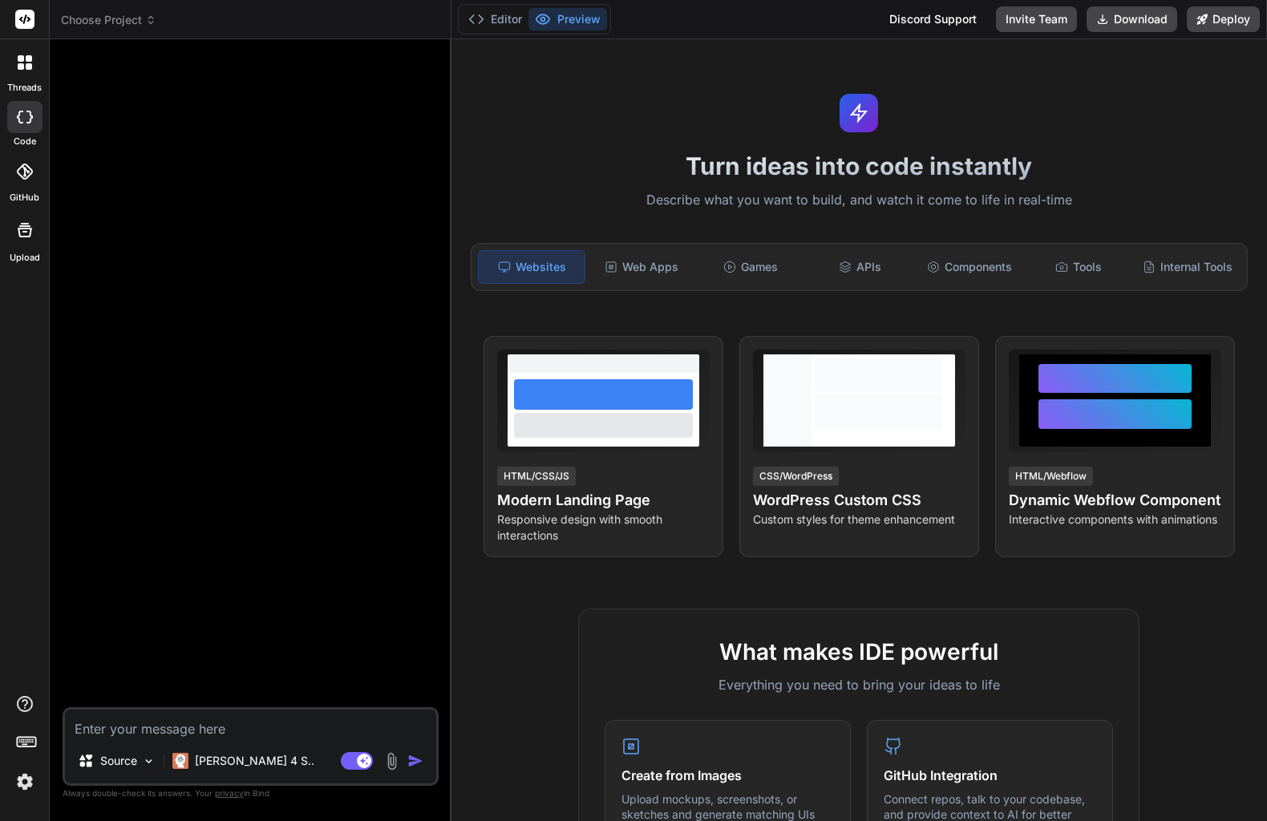
type textarea "x"
